Goal: Find specific fact: Find specific fact

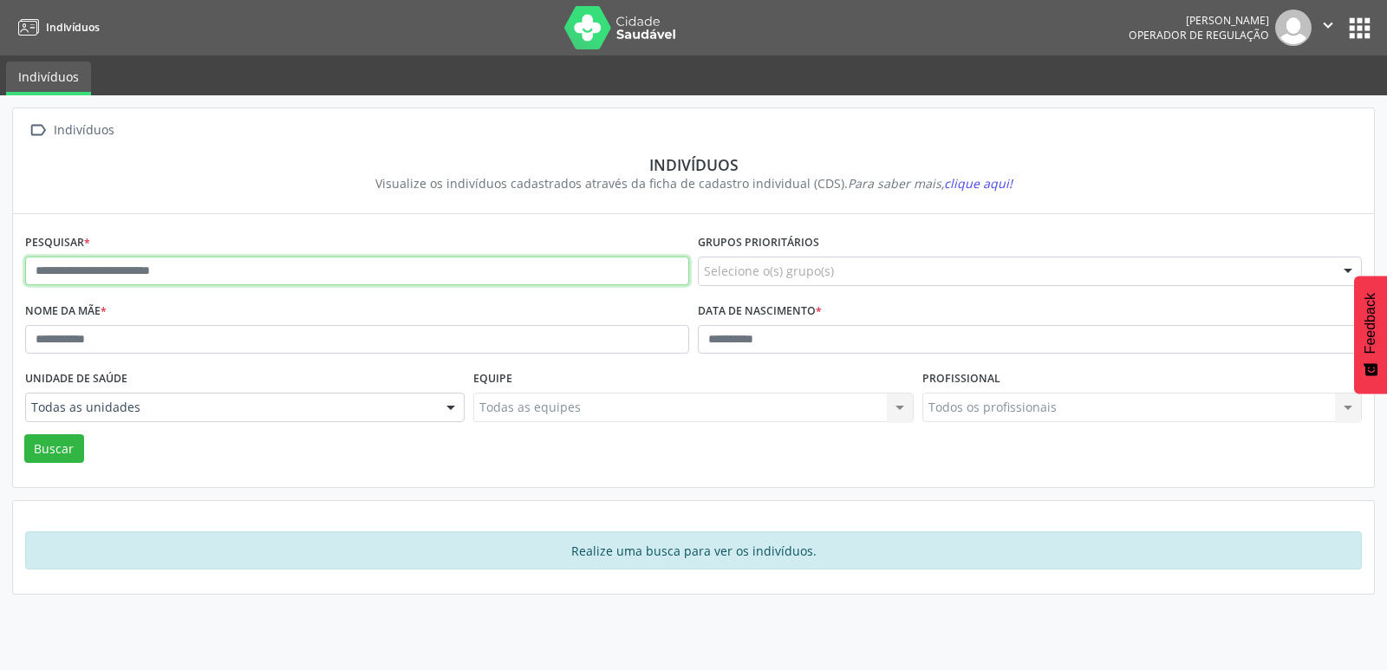
click at [208, 268] on input "text" at bounding box center [357, 271] width 664 height 29
type input "**********"
click at [24, 434] on button "Buscar" at bounding box center [54, 448] width 60 height 29
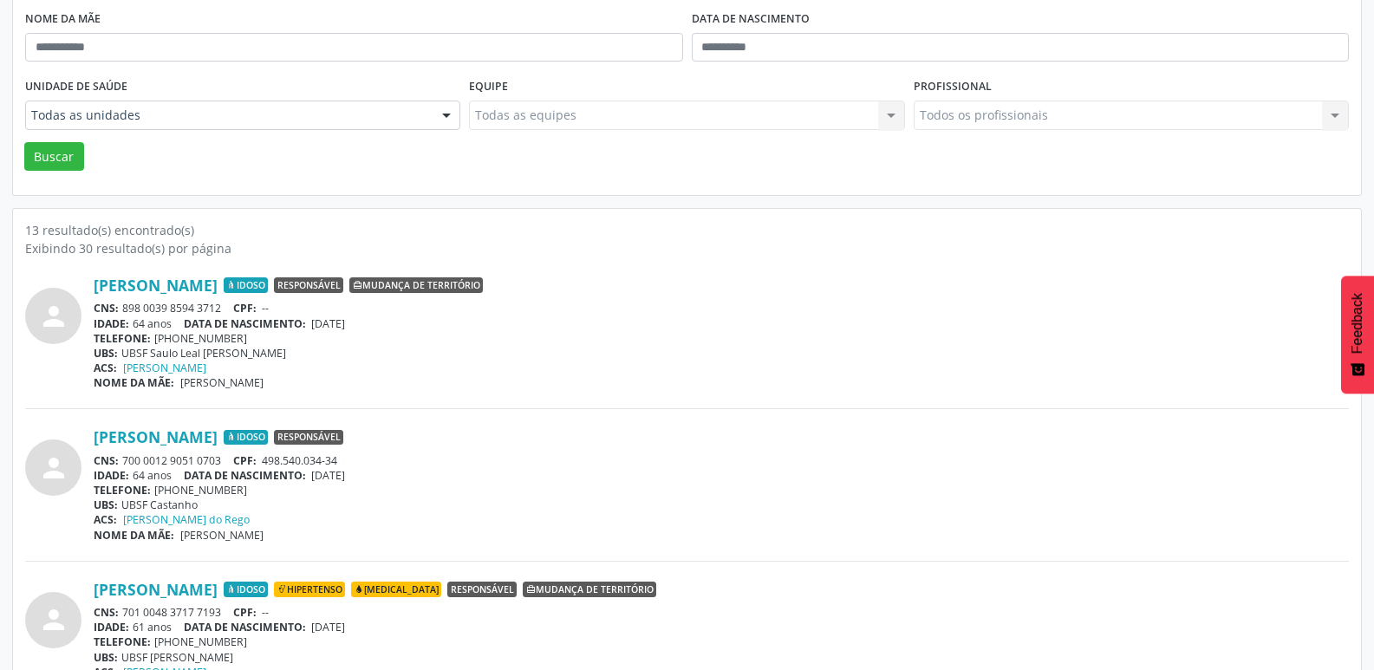
scroll to position [347, 0]
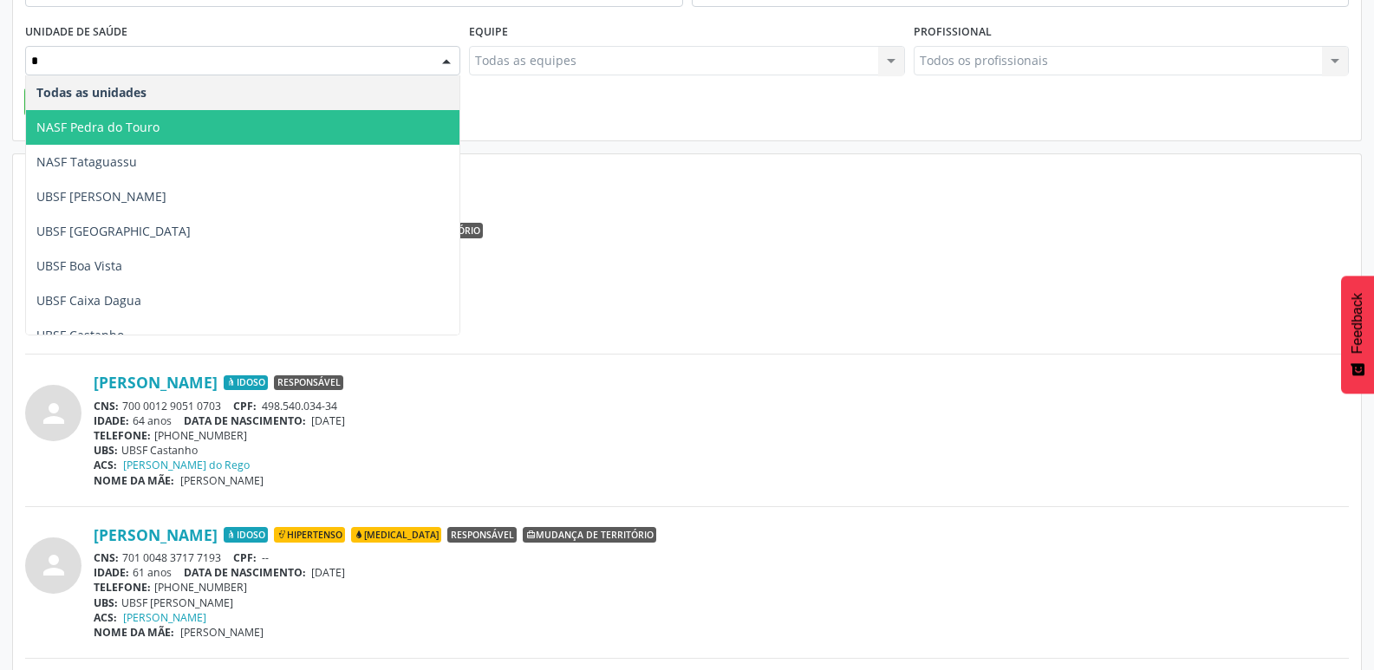
type input "**"
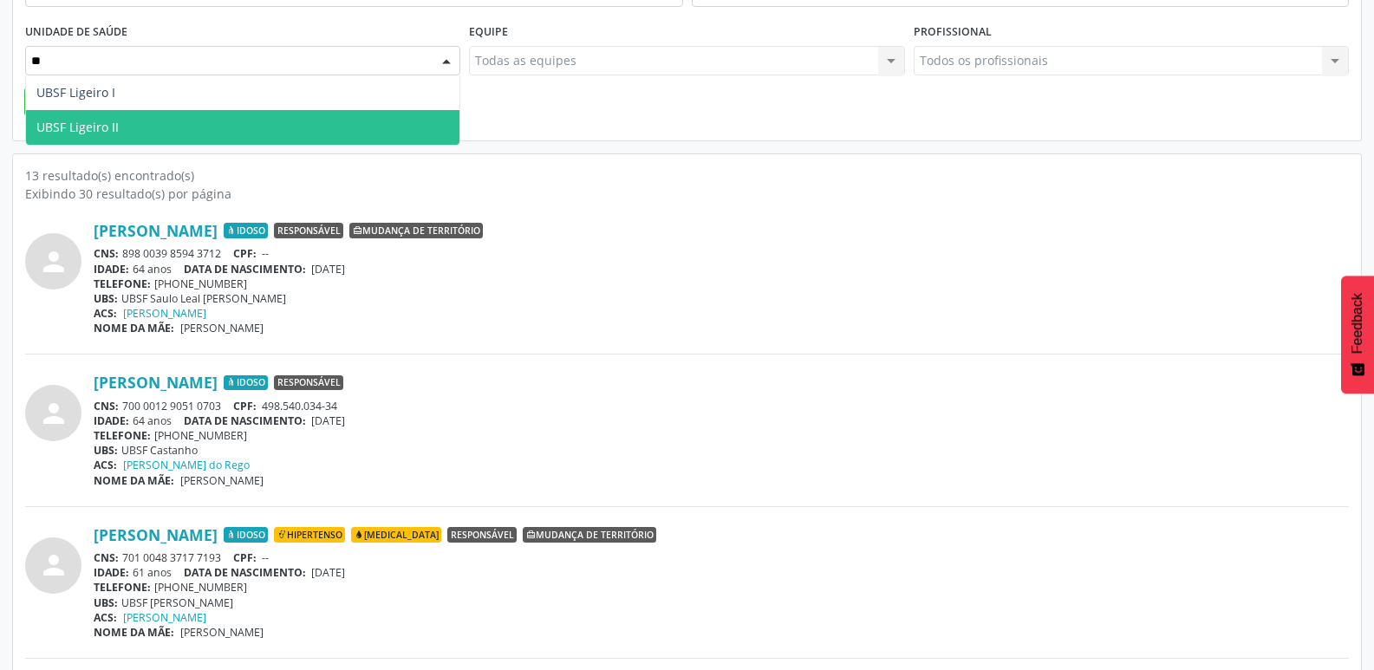
click at [164, 125] on span "UBSF Ligeiro II" at bounding box center [243, 127] width 434 height 35
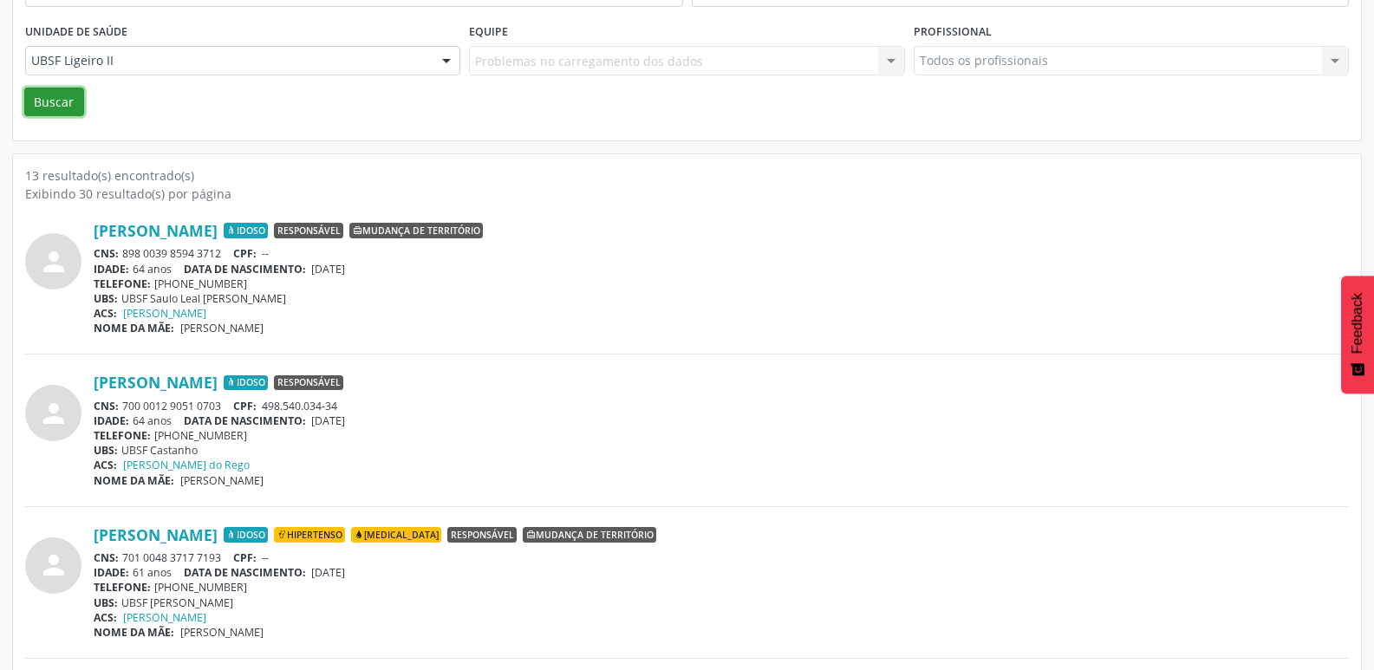
drag, startPoint x: 40, startPoint y: 93, endPoint x: 54, endPoint y: 98, distance: 14.8
click at [41, 93] on button "Buscar" at bounding box center [54, 102] width 60 height 29
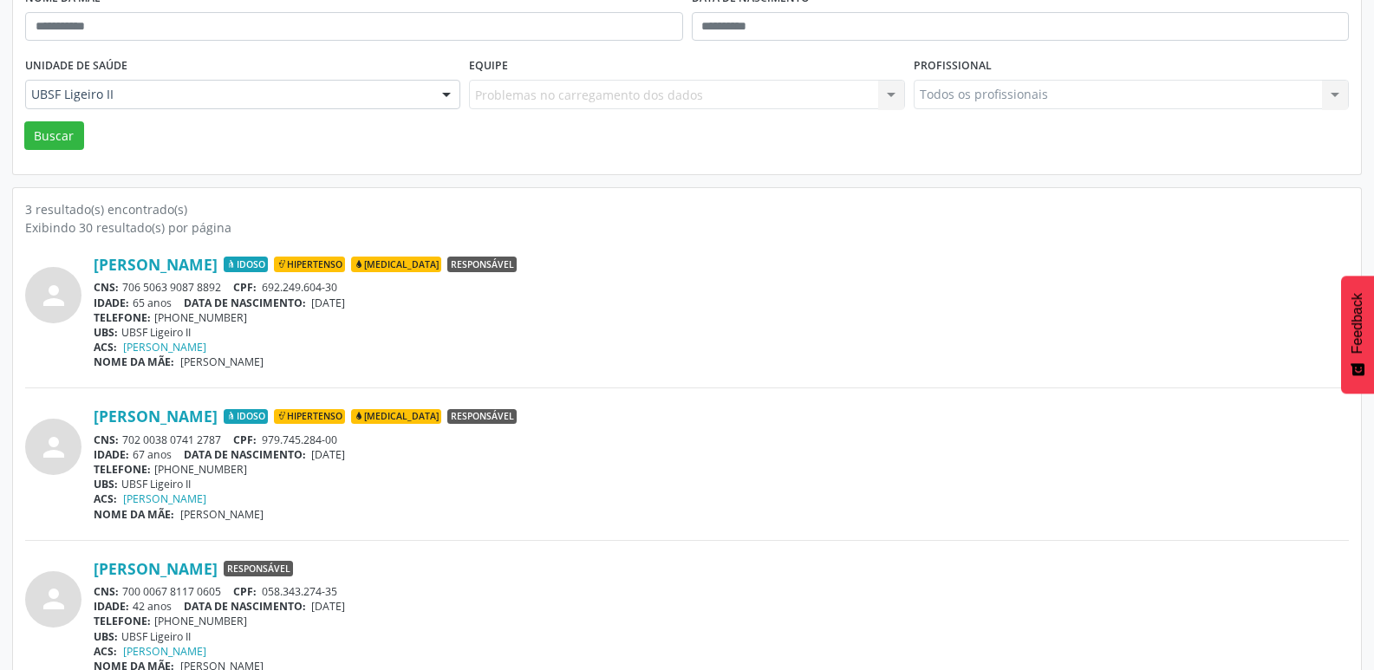
scroll to position [342, 0]
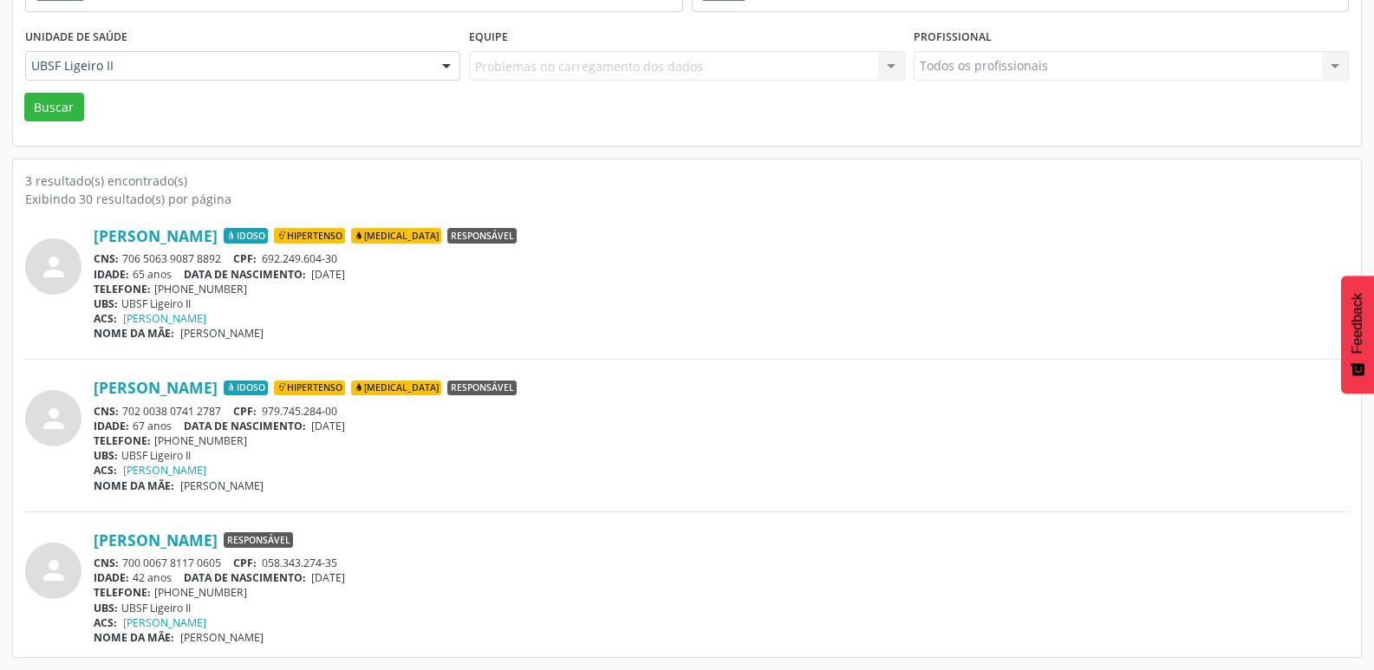
drag, startPoint x: 223, startPoint y: 254, endPoint x: 126, endPoint y: 257, distance: 97.2
click at [126, 257] on div "CNS: 706 5063 9087 8892 CPF: 692.249.604-30" at bounding box center [722, 258] width 1256 height 15
copy div "706 5063 9087 8892"
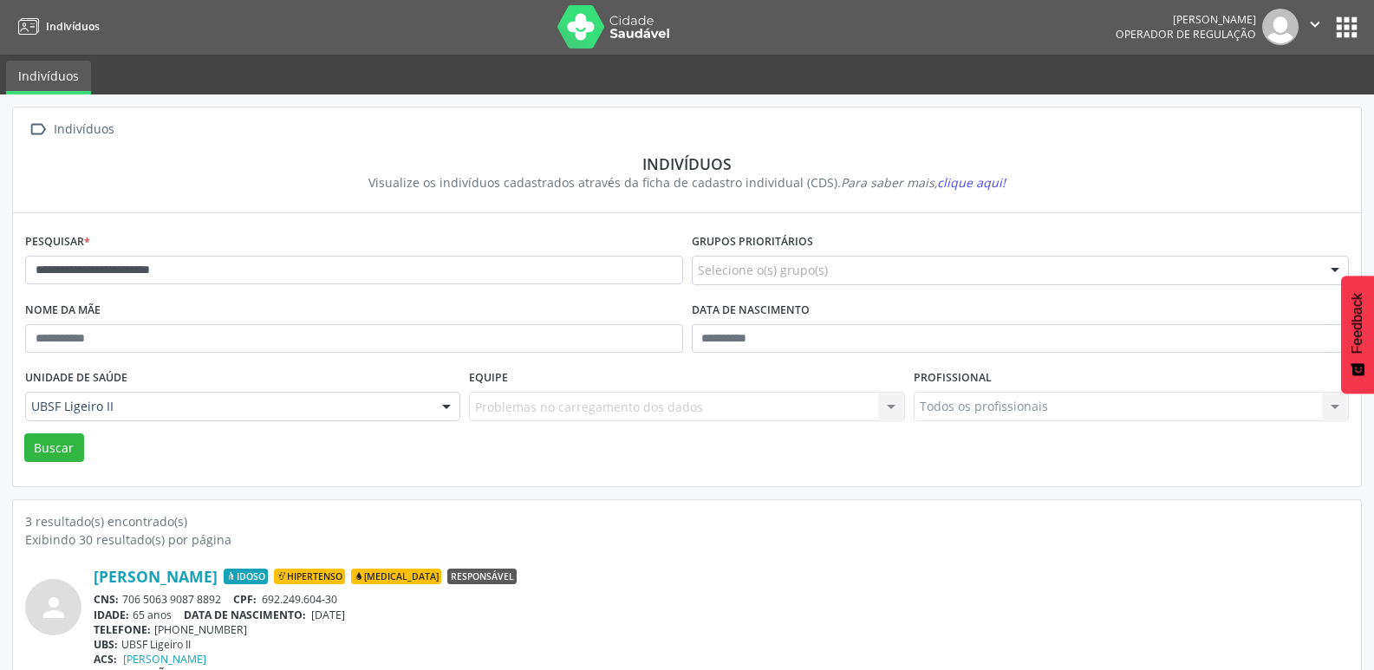
scroll to position [0, 0]
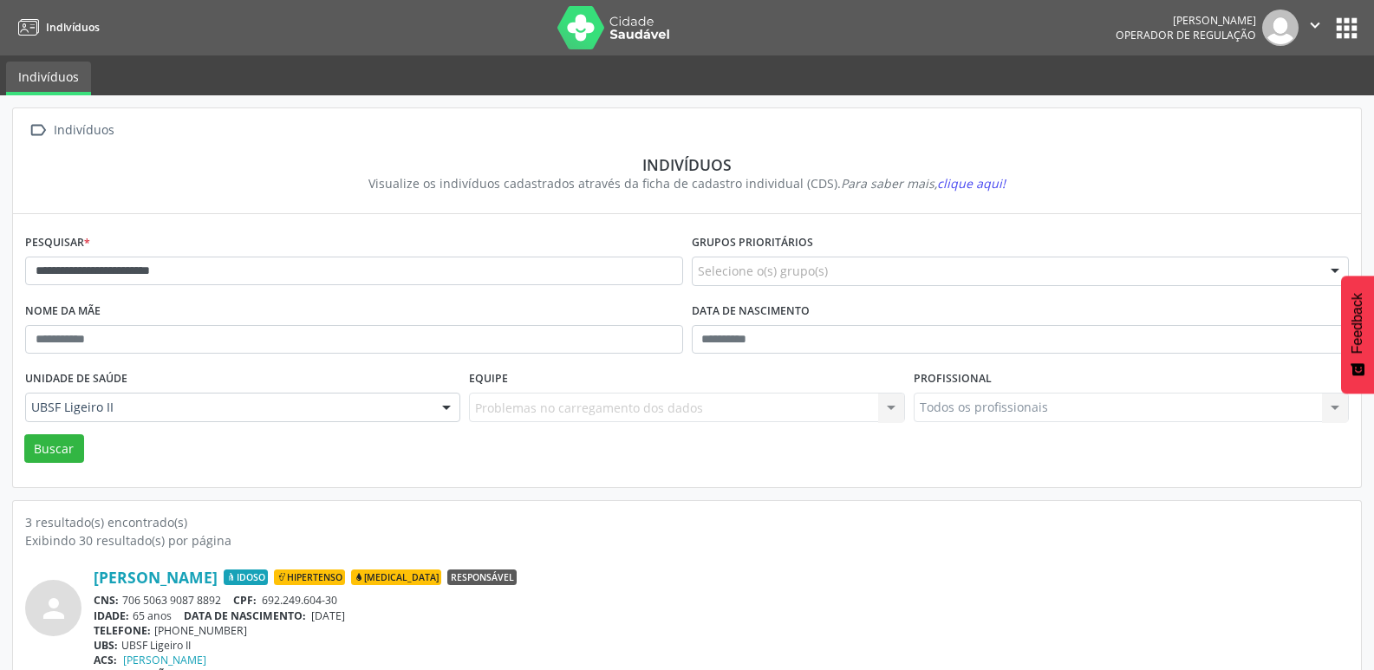
click at [1353, 21] on button "apps" at bounding box center [1347, 28] width 30 height 30
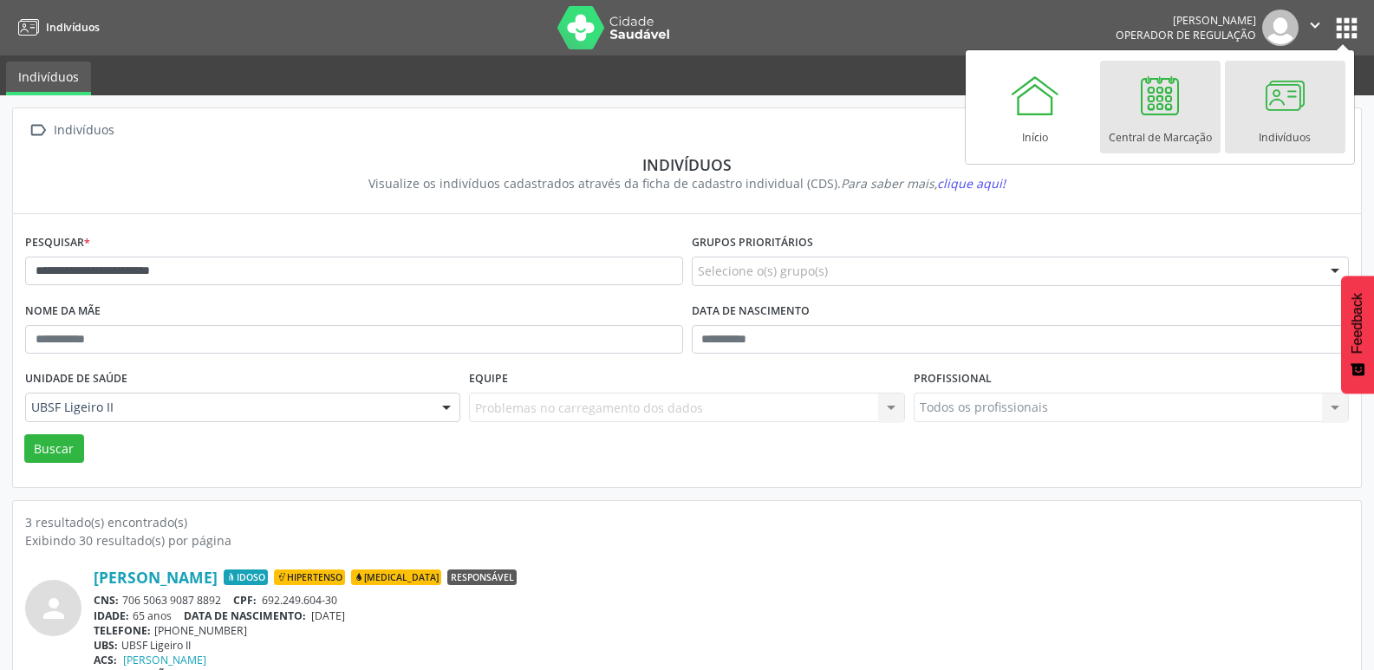
click at [1167, 85] on div at bounding box center [1160, 95] width 52 height 52
